Goal: Navigation & Orientation: Find specific page/section

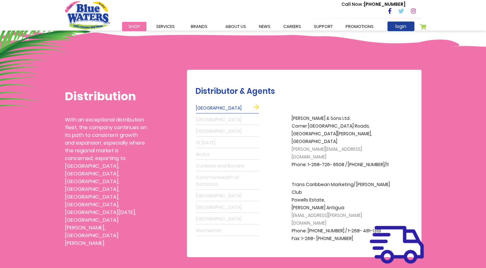
scroll to position [64, 0]
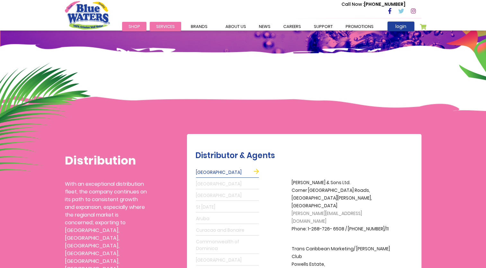
click at [167, 28] on span "Services" at bounding box center [165, 26] width 19 height 6
click at [322, 29] on link "support" at bounding box center [323, 26] width 32 height 9
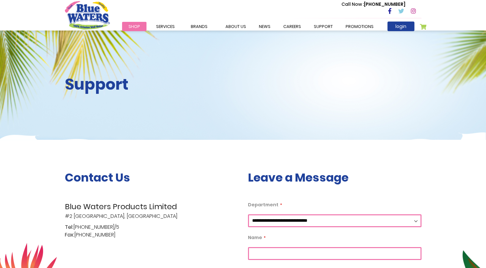
click at [135, 23] on link "Shop" at bounding box center [134, 26] width 24 height 9
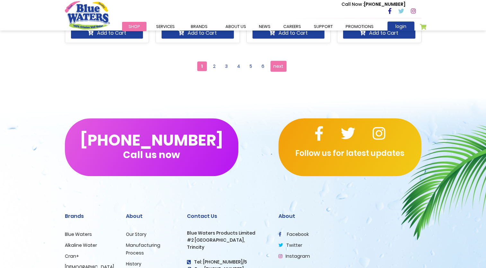
scroll to position [777, 0]
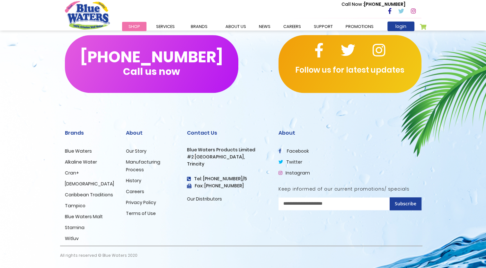
click at [74, 148] on li "Blue Waters" at bounding box center [90, 151] width 51 height 8
click at [76, 150] on link "Blue Waters" at bounding box center [78, 151] width 27 height 6
